Goal: Navigation & Orientation: Find specific page/section

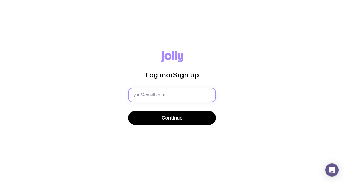
click at [160, 94] on input "text" at bounding box center [172, 95] width 88 height 14
type input "m"
click at [128, 111] on button "Continue" at bounding box center [172, 118] width 88 height 14
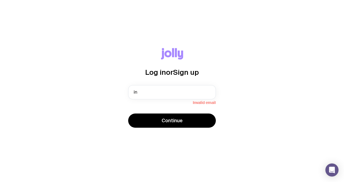
type input "[EMAIL_ADDRESS][DOMAIN_NAME]"
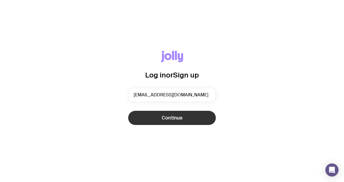
click at [157, 117] on button "Continue" at bounding box center [172, 118] width 88 height 14
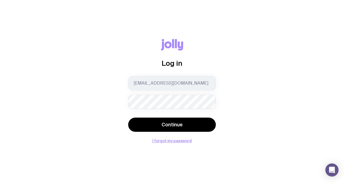
click at [128, 118] on button "Continue" at bounding box center [172, 125] width 88 height 14
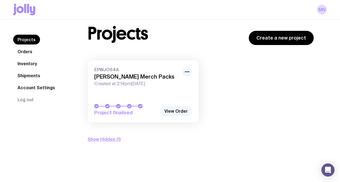
scroll to position [19, 0]
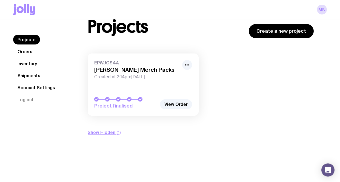
click at [28, 76] on link "Shipments" at bounding box center [28, 76] width 31 height 10
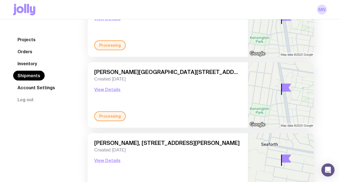
scroll to position [541, 0]
